Goal: Transaction & Acquisition: Purchase product/service

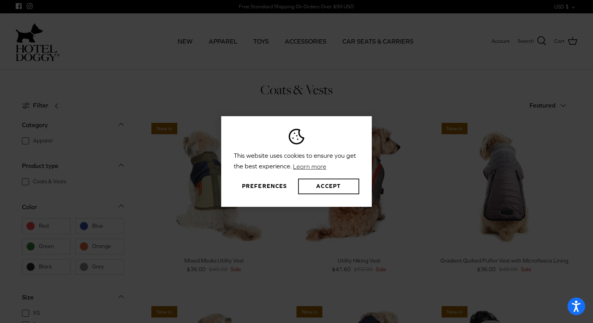
click at [343, 187] on button "Accept" at bounding box center [328, 186] width 61 height 16
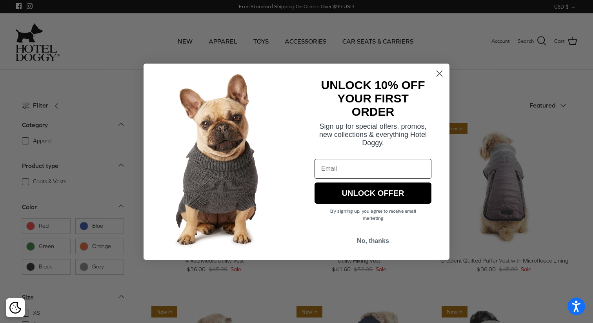
click at [384, 240] on button "No, thanks" at bounding box center [373, 240] width 117 height 15
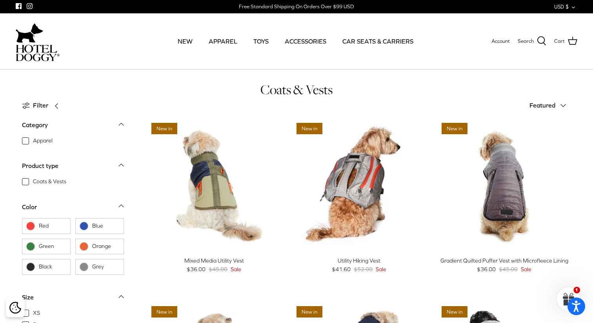
click at [562, 107] on icon "Down" at bounding box center [562, 105] width 9 height 9
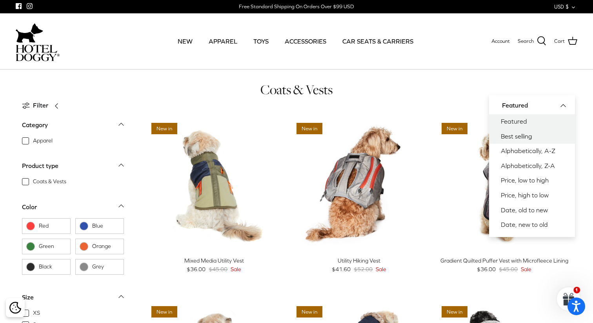
click at [517, 138] on link "Best selling" at bounding box center [532, 136] width 86 height 15
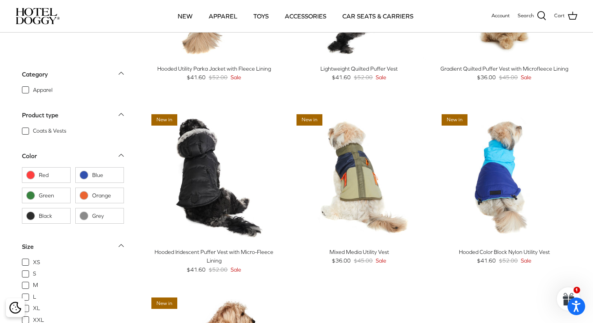
scroll to position [667, 0]
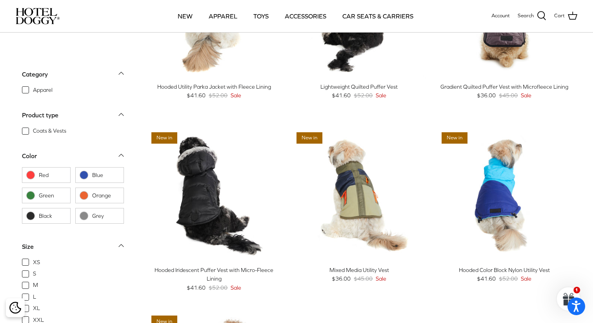
click at [29, 133] on label "Coats & Vests" at bounding box center [73, 130] width 102 height 9
click at [32, 127] on input "Coats & Vests" at bounding box center [32, 126] width 1 height 1
checkbox input "true"
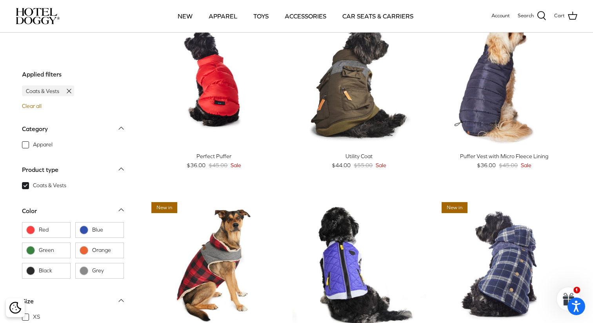
scroll to position [7, 0]
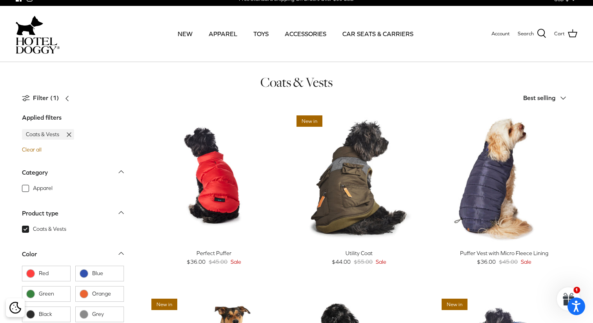
click at [139, 193] on div "20% off Left Right Quick buy Perfect Puffer $36.00 $45.00 Sale" at bounding box center [208, 198] width 145 height 175
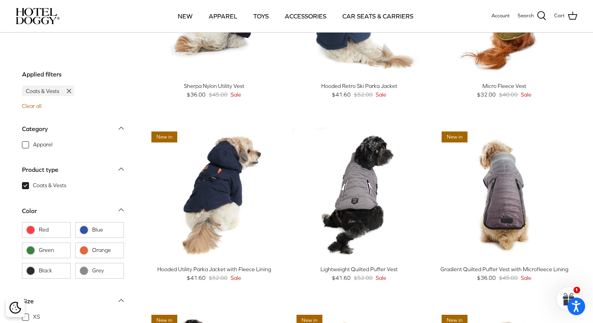
scroll to position [494, 0]
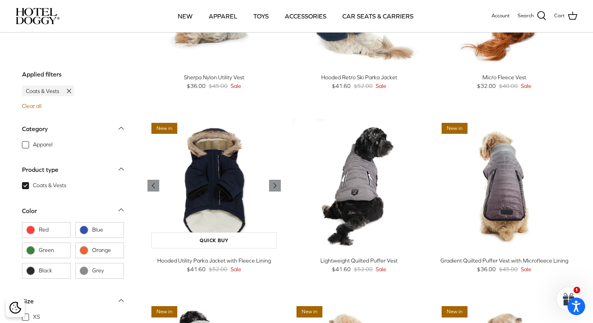
click at [207, 189] on img "Hooded Utility Parka Jacket with Fleece Lining" at bounding box center [213, 185] width 133 height 133
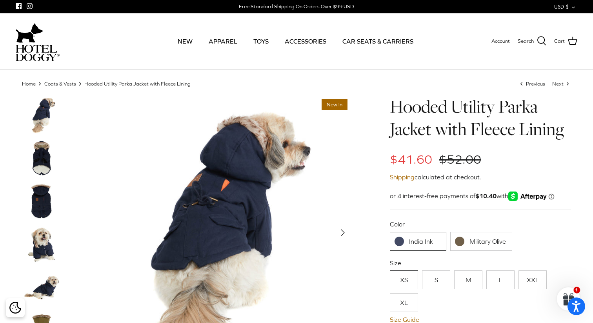
click at [478, 246] on link "Military Olive" at bounding box center [481, 241] width 62 height 19
